Goal: Find specific fact: Find specific fact

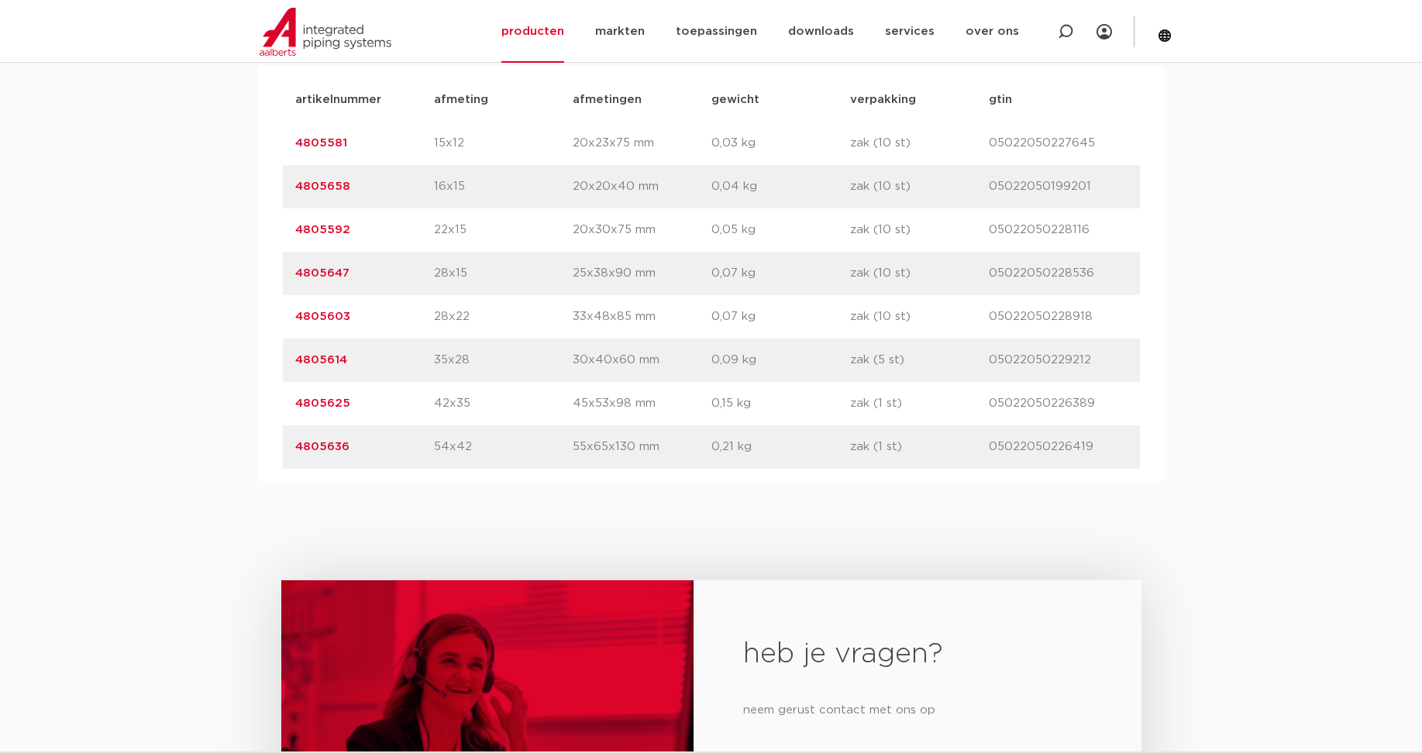
drag, startPoint x: 357, startPoint y: 363, endPoint x: 297, endPoint y: 357, distance: 60.7
click at [297, 357] on p "4805614" at bounding box center [364, 360] width 139 height 19
copy link "4805614"
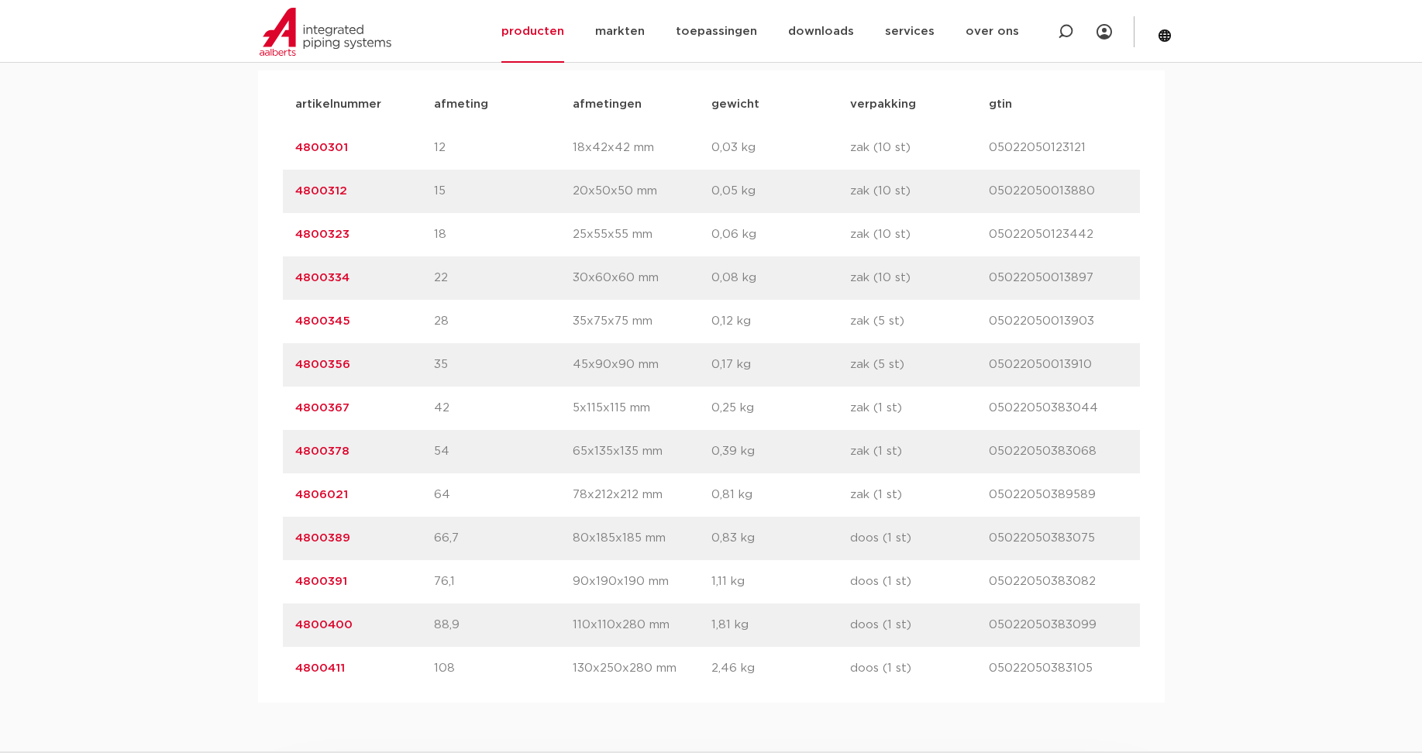
scroll to position [1033, 0]
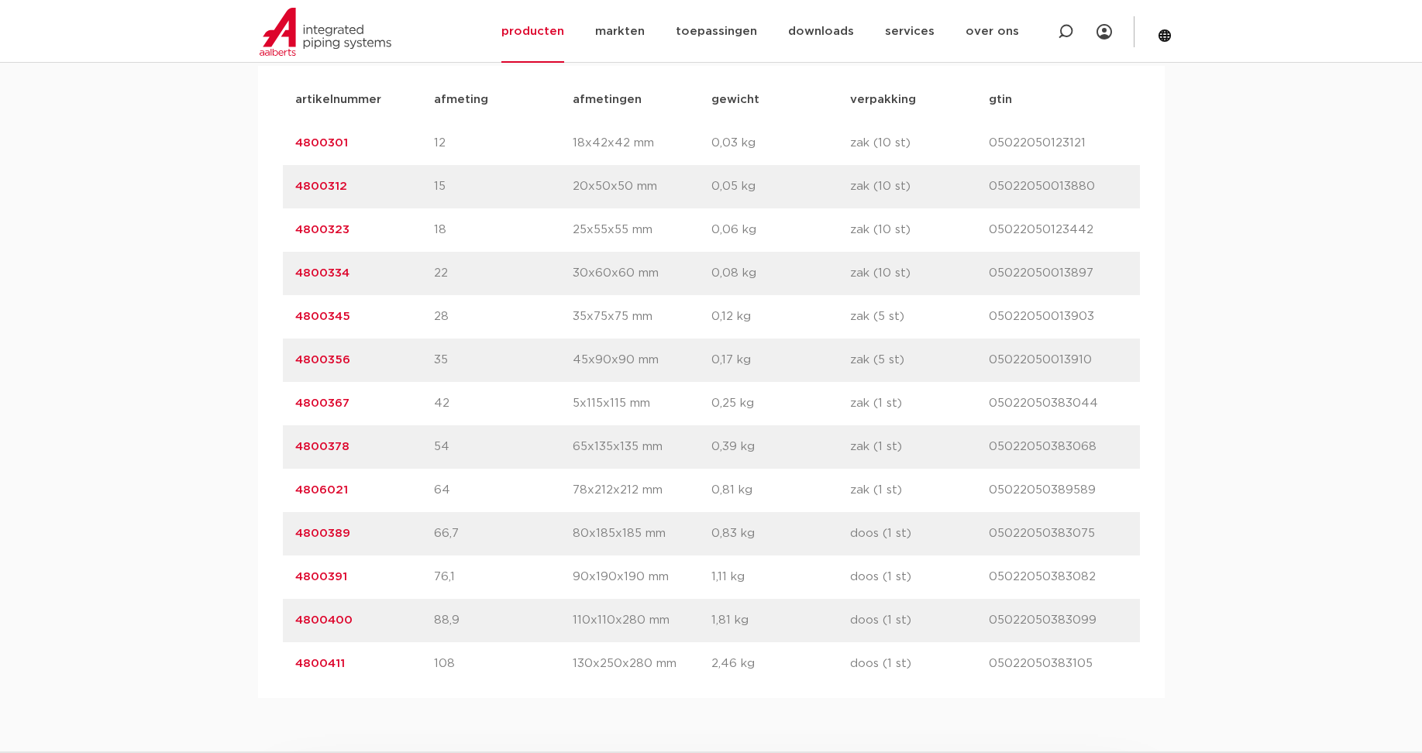
click at [322, 315] on link "4800345" at bounding box center [322, 317] width 55 height 12
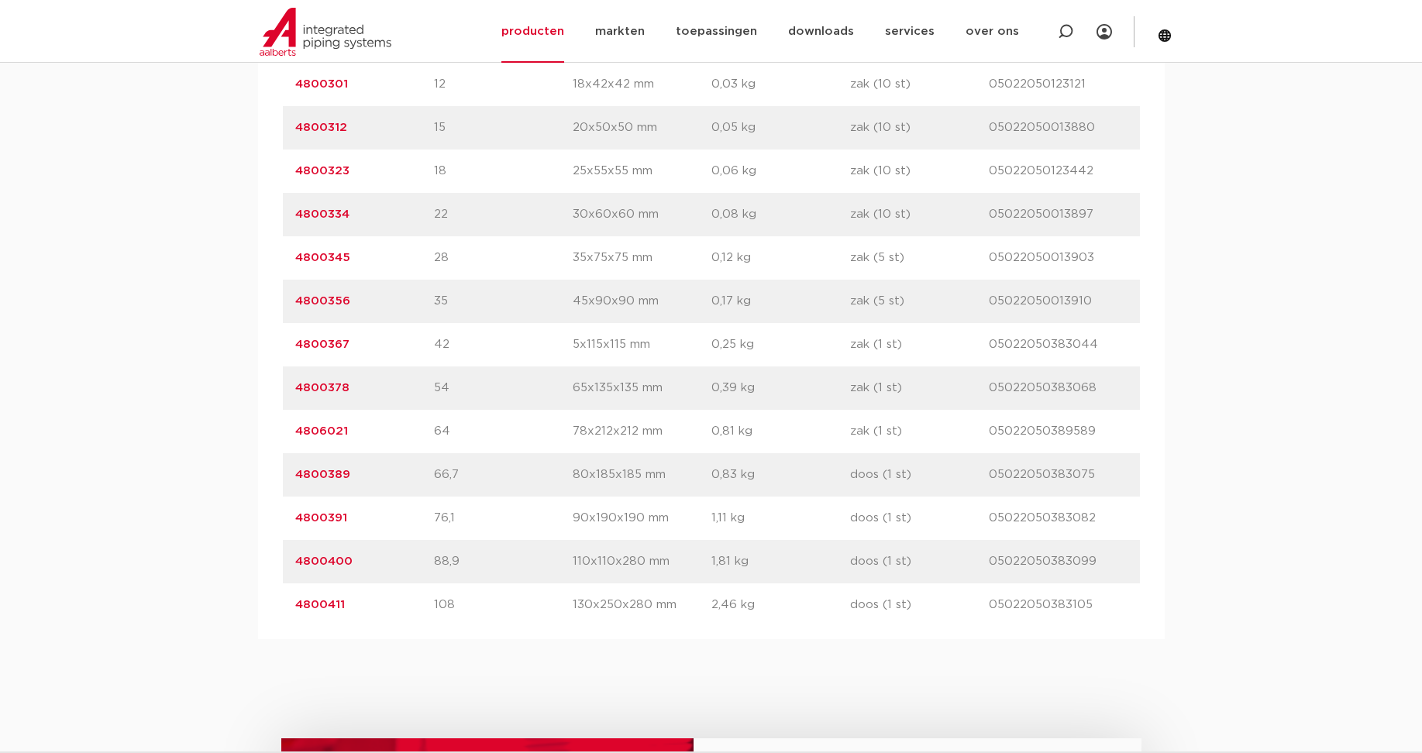
drag, startPoint x: 329, startPoint y: 252, endPoint x: 297, endPoint y: 253, distance: 32.6
click at [297, 253] on p "4800345" at bounding box center [364, 258] width 139 height 19
copy link "4800345"
click at [229, 165] on div "assortiment [GEOGRAPHIC_DATA] specificaties downloads ETIM sustainability verwa…" at bounding box center [711, 264] width 1422 height 752
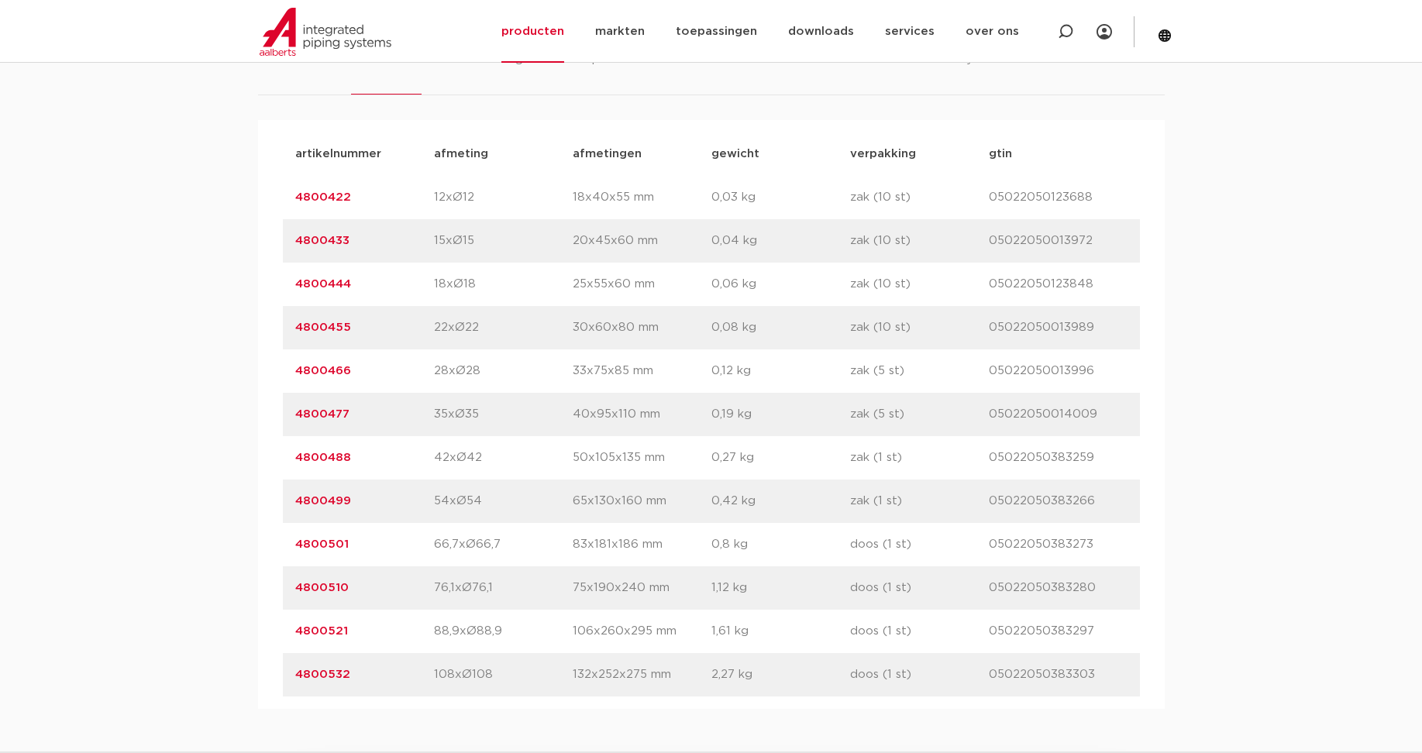
scroll to position [1033, 0]
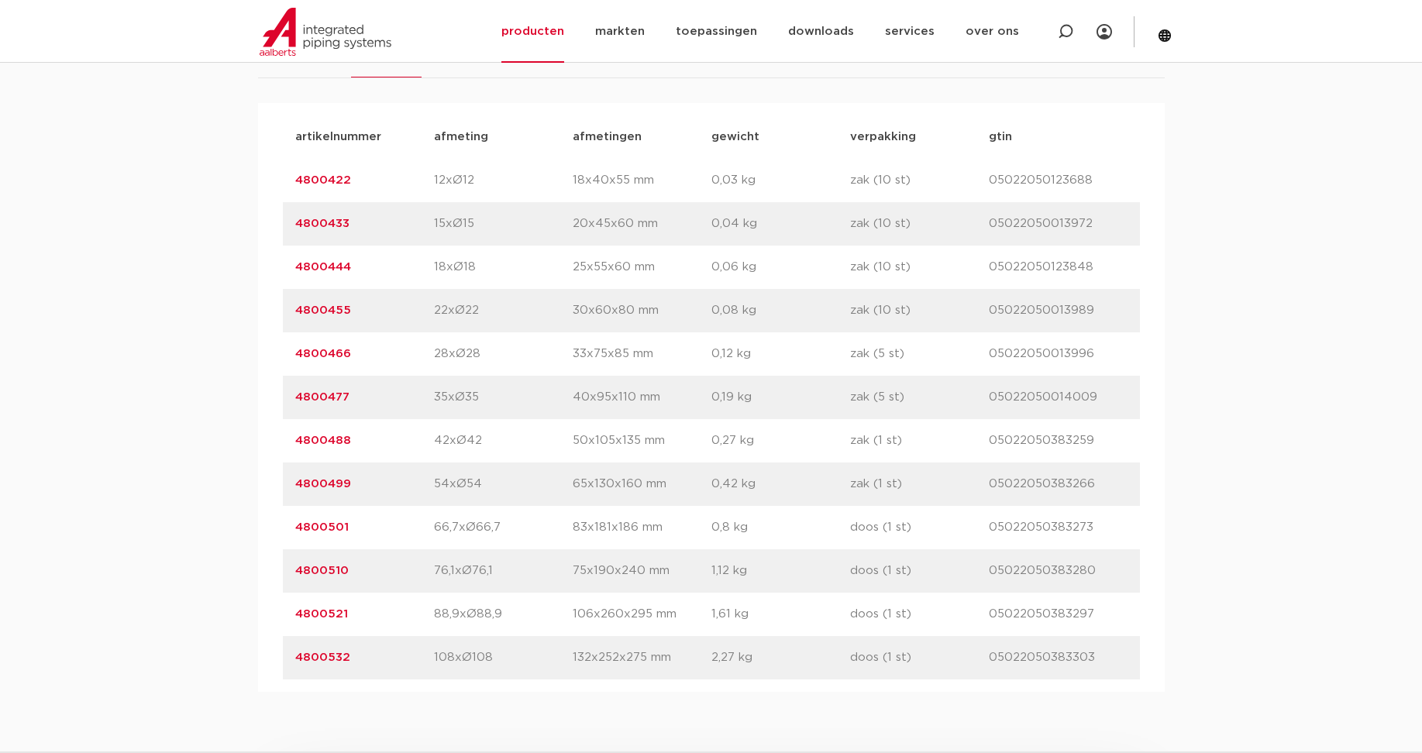
drag, startPoint x: 353, startPoint y: 358, endPoint x: 297, endPoint y: 353, distance: 56.8
click at [297, 353] on p "4800466" at bounding box center [364, 354] width 139 height 19
copy link "4800466"
click at [204, 286] on div "assortiment [GEOGRAPHIC_DATA] specificaties downloads ETIM sustainability verwa…" at bounding box center [711, 338] width 1422 height 708
